Goal: Transaction & Acquisition: Purchase product/service

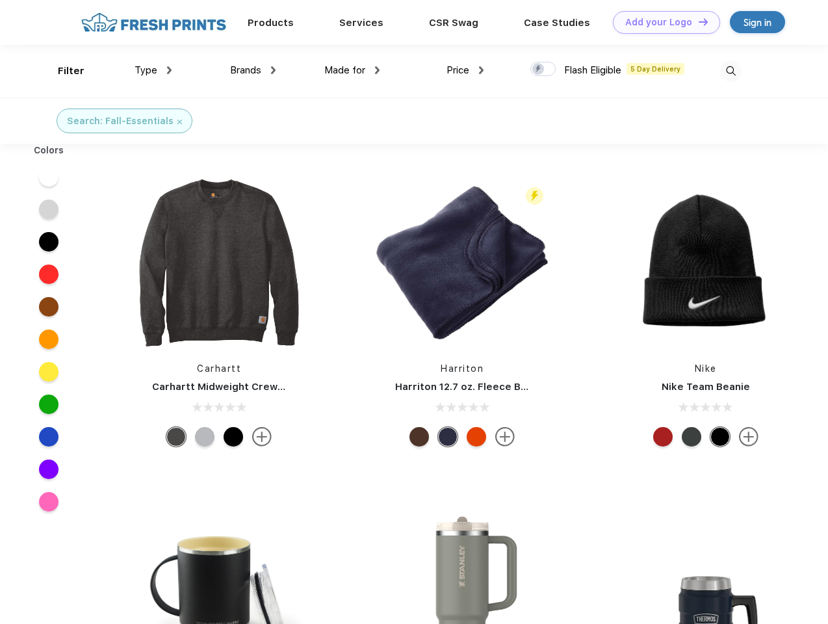
scroll to position [1, 0]
click at [661, 22] on link "Add your Logo Design Tool" at bounding box center [666, 22] width 107 height 23
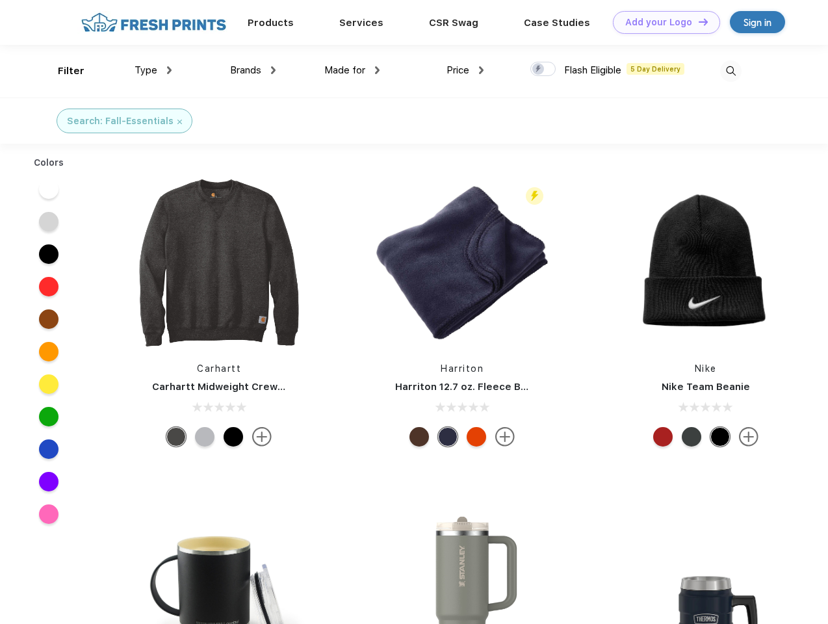
click at [0, 0] on div "Design Tool" at bounding box center [0, 0] width 0 height 0
click at [697, 21] on link "Add your Logo Design Tool" at bounding box center [666, 22] width 107 height 23
click at [62, 71] on div "Filter" at bounding box center [71, 71] width 27 height 15
click at [153, 70] on span "Type" at bounding box center [145, 70] width 23 height 12
click at [253, 70] on span "Brands" at bounding box center [245, 70] width 31 height 12
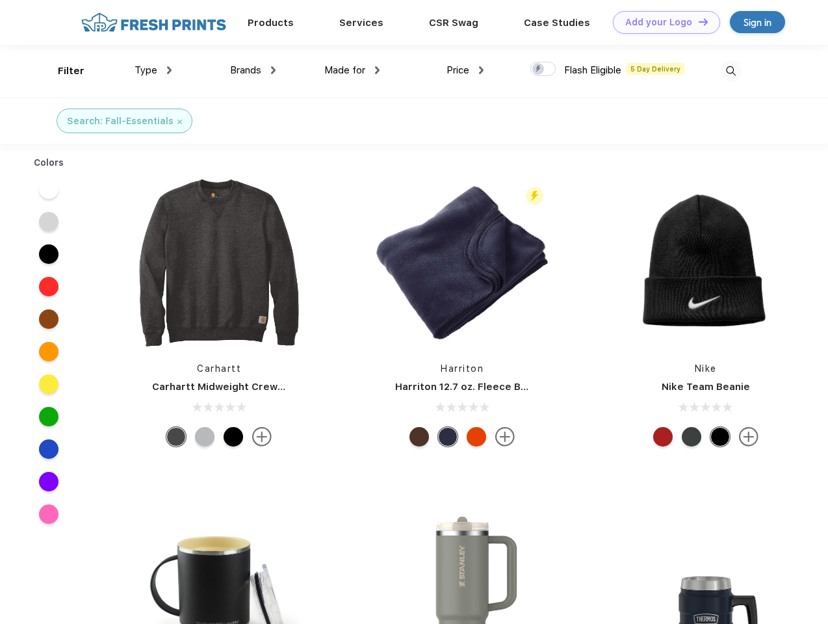
click at [352, 70] on span "Made for" at bounding box center [344, 70] width 41 height 12
click at [465, 70] on span "Price" at bounding box center [457, 70] width 23 height 12
click at [543, 70] on div at bounding box center [542, 69] width 25 height 14
click at [539, 70] on input "checkbox" at bounding box center [534, 65] width 8 height 8
click at [730, 71] on img at bounding box center [730, 70] width 21 height 21
